Goal: Task Accomplishment & Management: Complete application form

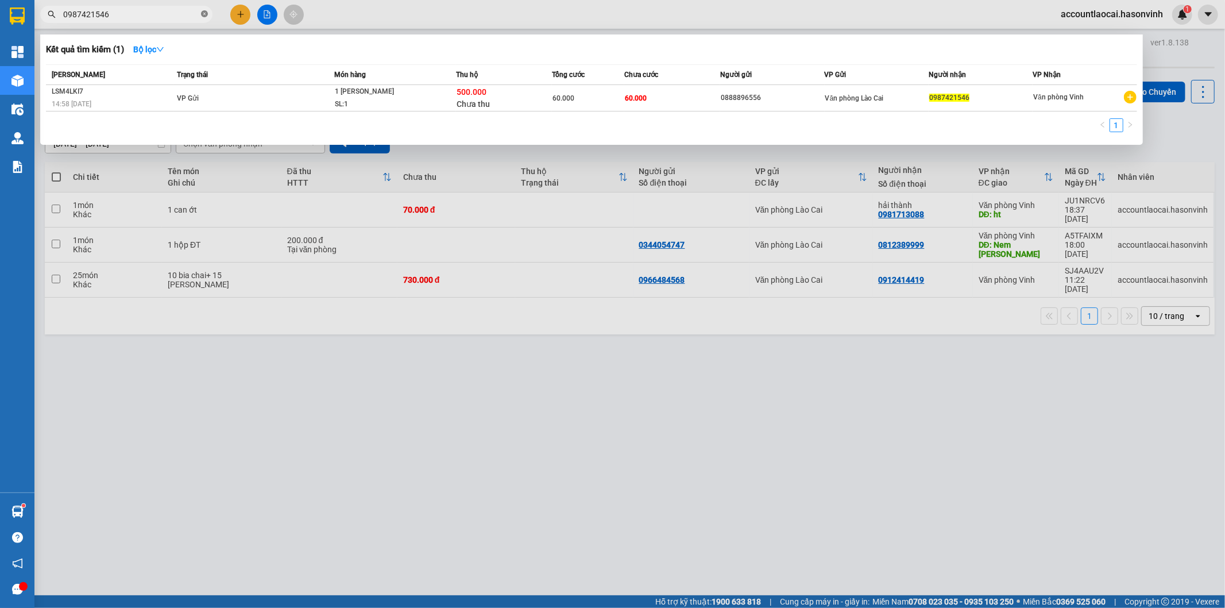
click at [204, 17] on icon "close-circle" at bounding box center [204, 13] width 7 height 7
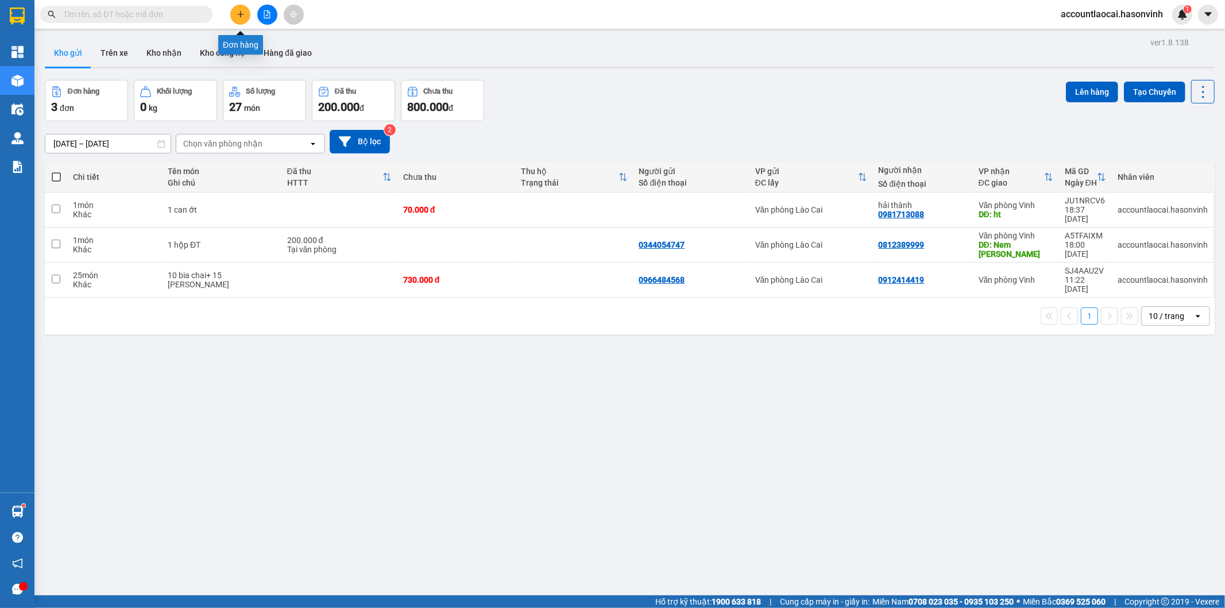
click at [246, 21] on button at bounding box center [240, 15] width 20 height 20
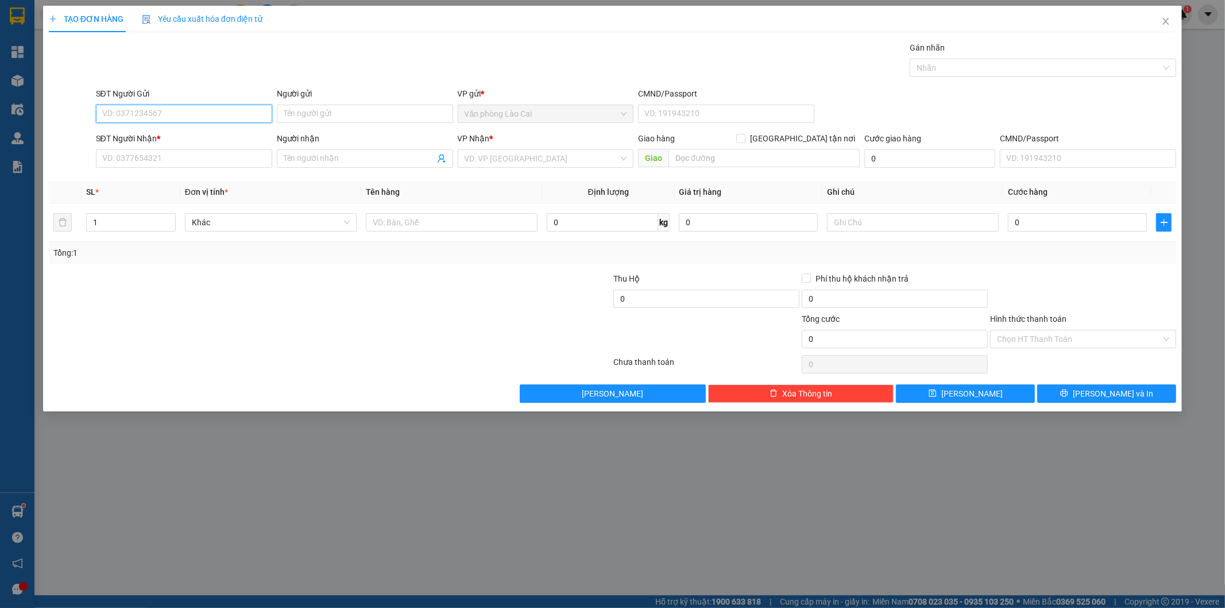
click at [173, 114] on input "SĐT Người Gửi" at bounding box center [184, 114] width 176 height 18
type input "0328246666"
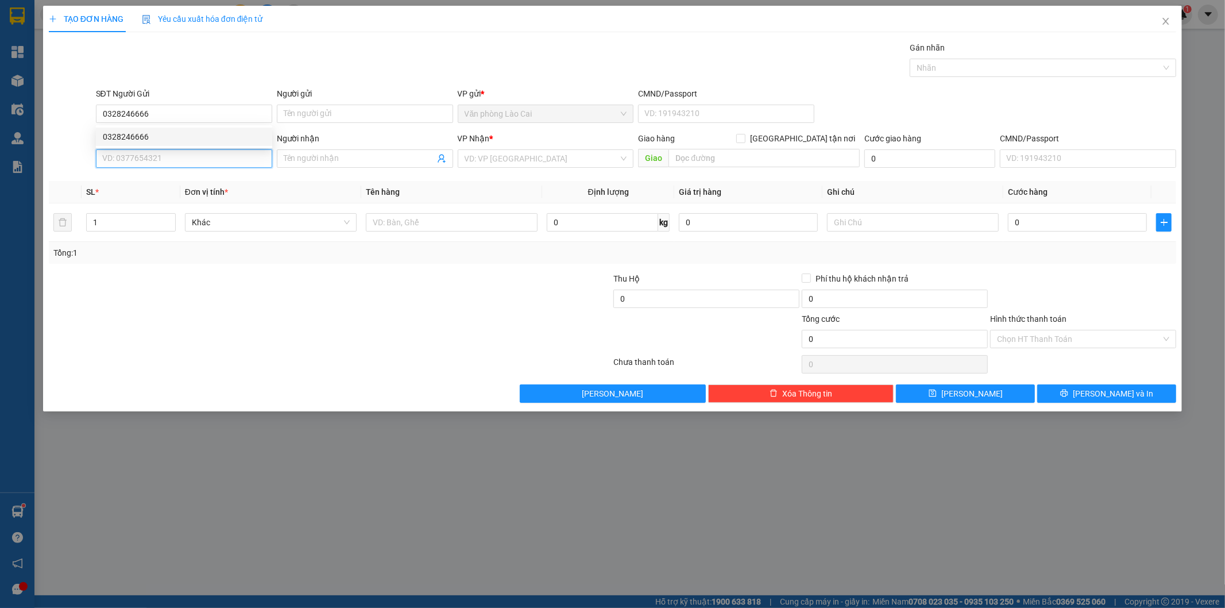
click at [177, 152] on input "SĐT Người Nhận *" at bounding box center [184, 158] width 176 height 18
type input "0812428777"
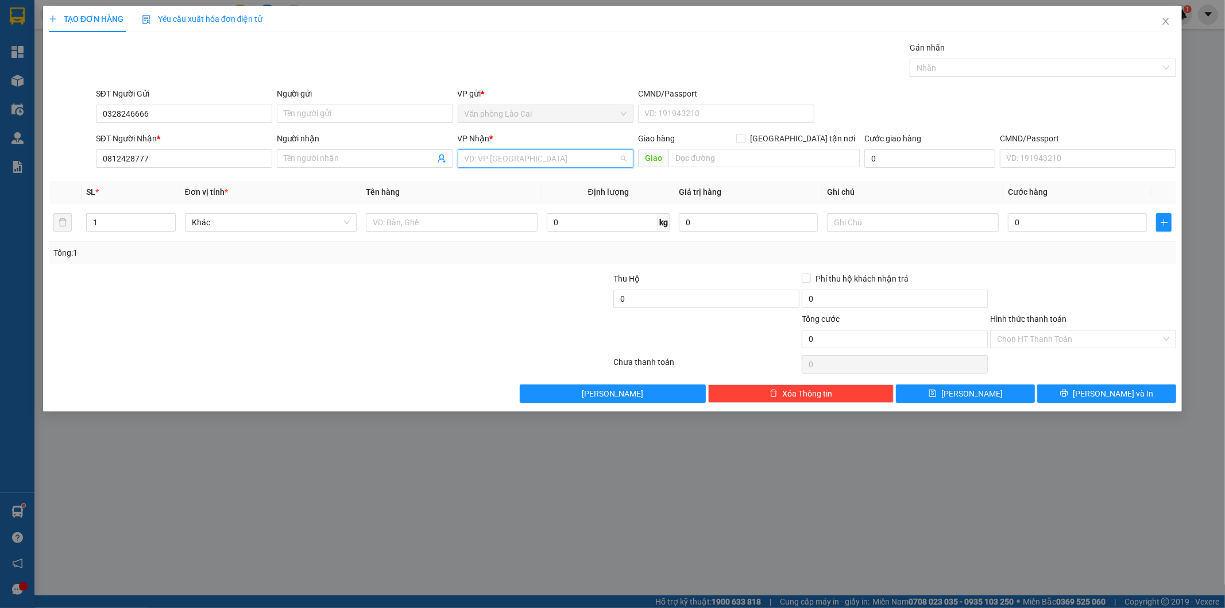
click at [505, 158] on input "search" at bounding box center [542, 158] width 154 height 17
click at [510, 178] on div "Văn phòng Vinh" at bounding box center [546, 181] width 163 height 13
click at [486, 219] on input "text" at bounding box center [452, 222] width 172 height 18
type input "1 xốp"
click at [696, 151] on input "text" at bounding box center [763, 158] width 191 height 18
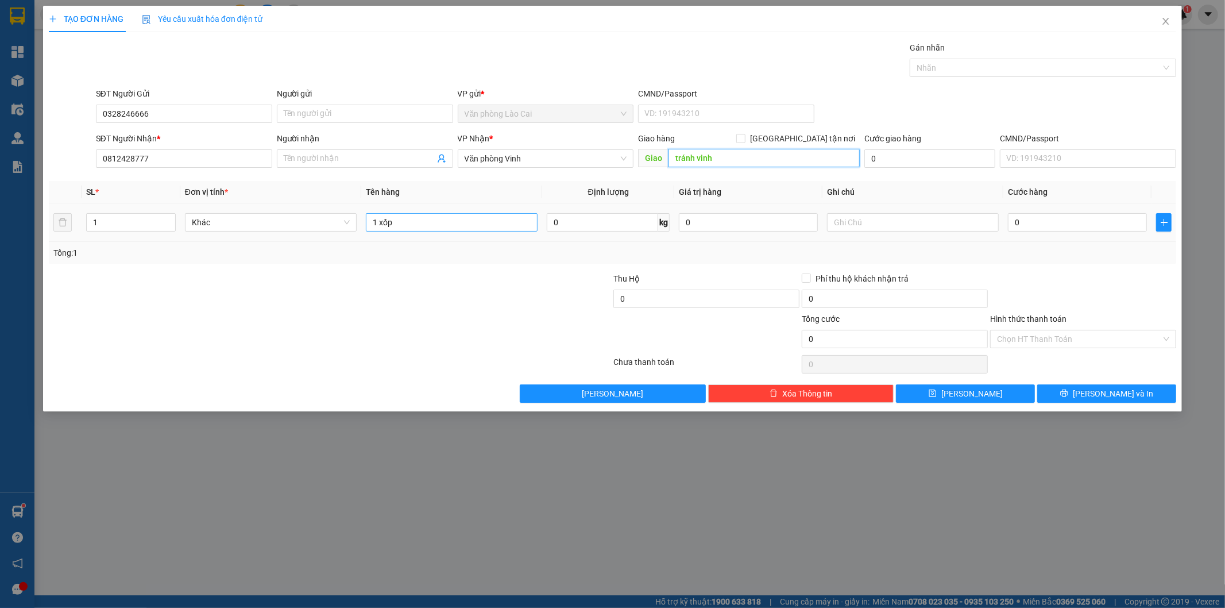
type input "tránh vinh"
click at [449, 222] on input "1 xốp" at bounding box center [452, 222] width 172 height 18
type input "1 xốp thăng cố"
click at [1050, 222] on input "0" at bounding box center [1077, 222] width 139 height 18
type input "5"
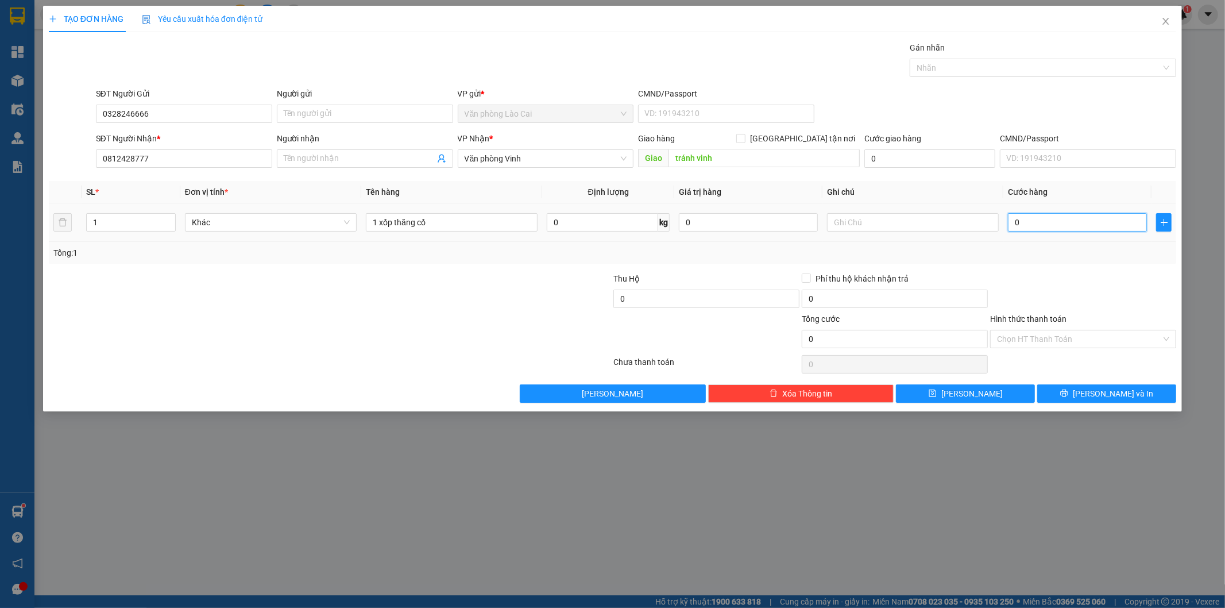
type input "5"
type input "50"
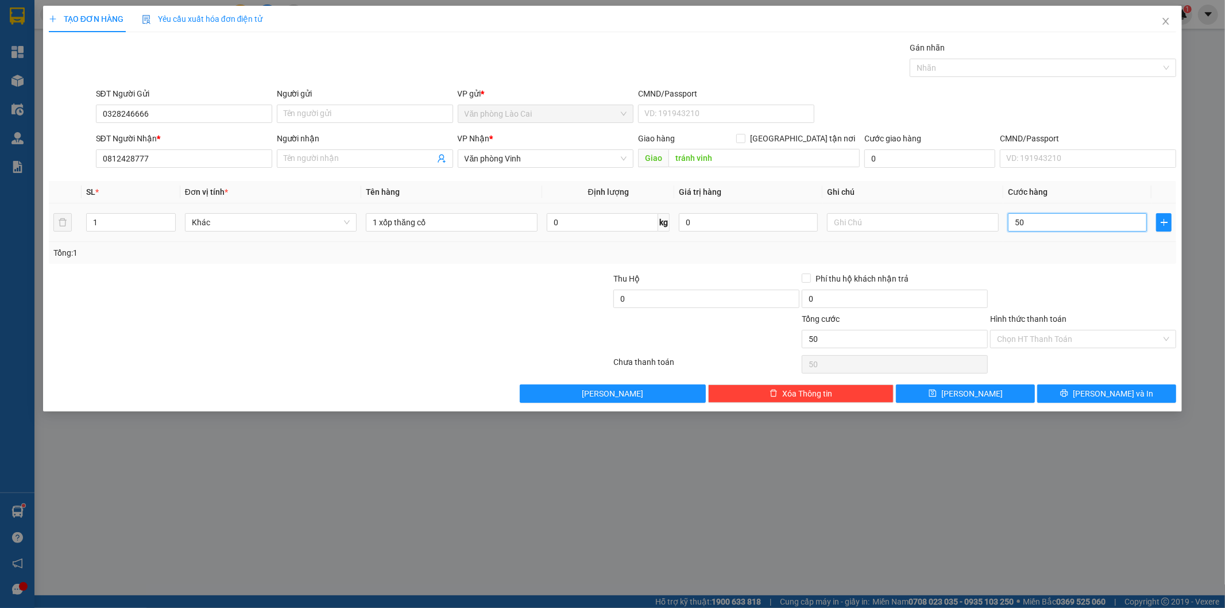
type input "500"
type input "5.000"
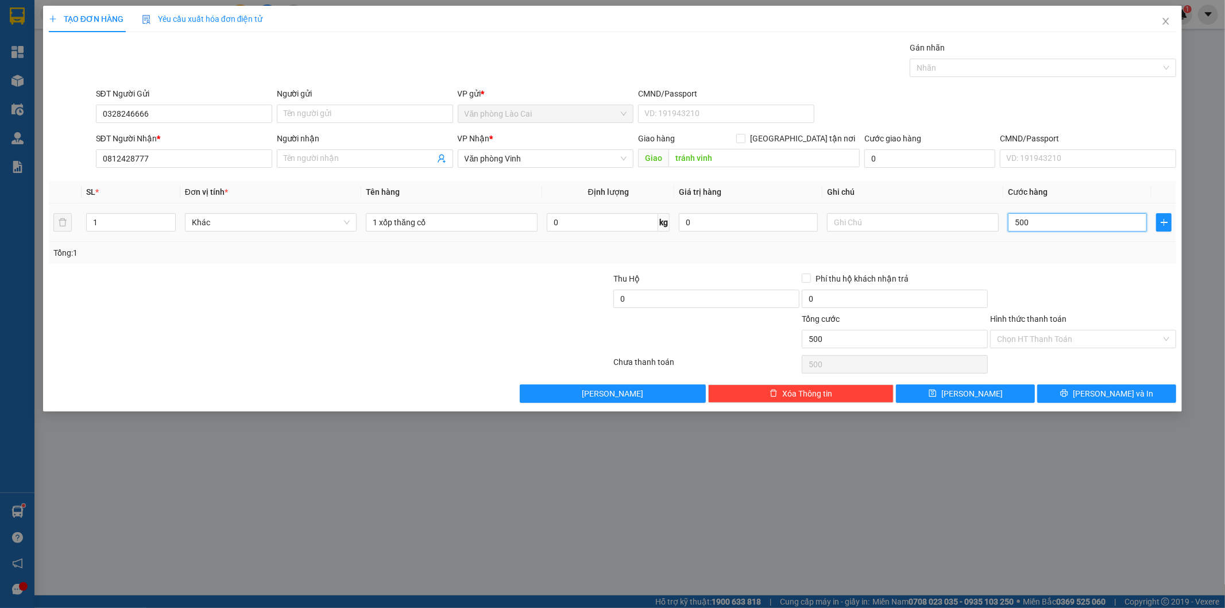
type input "5.000"
type input "50.000"
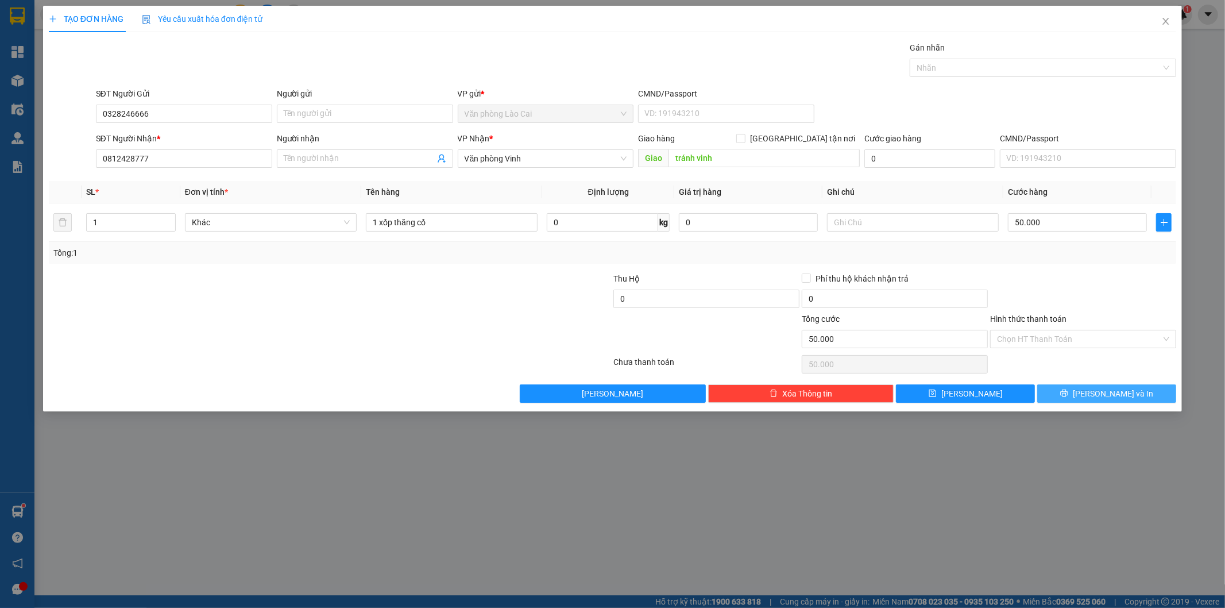
click at [1073, 393] on button "[PERSON_NAME] và In" at bounding box center [1106, 393] width 139 height 18
